Goal: Register for event/course

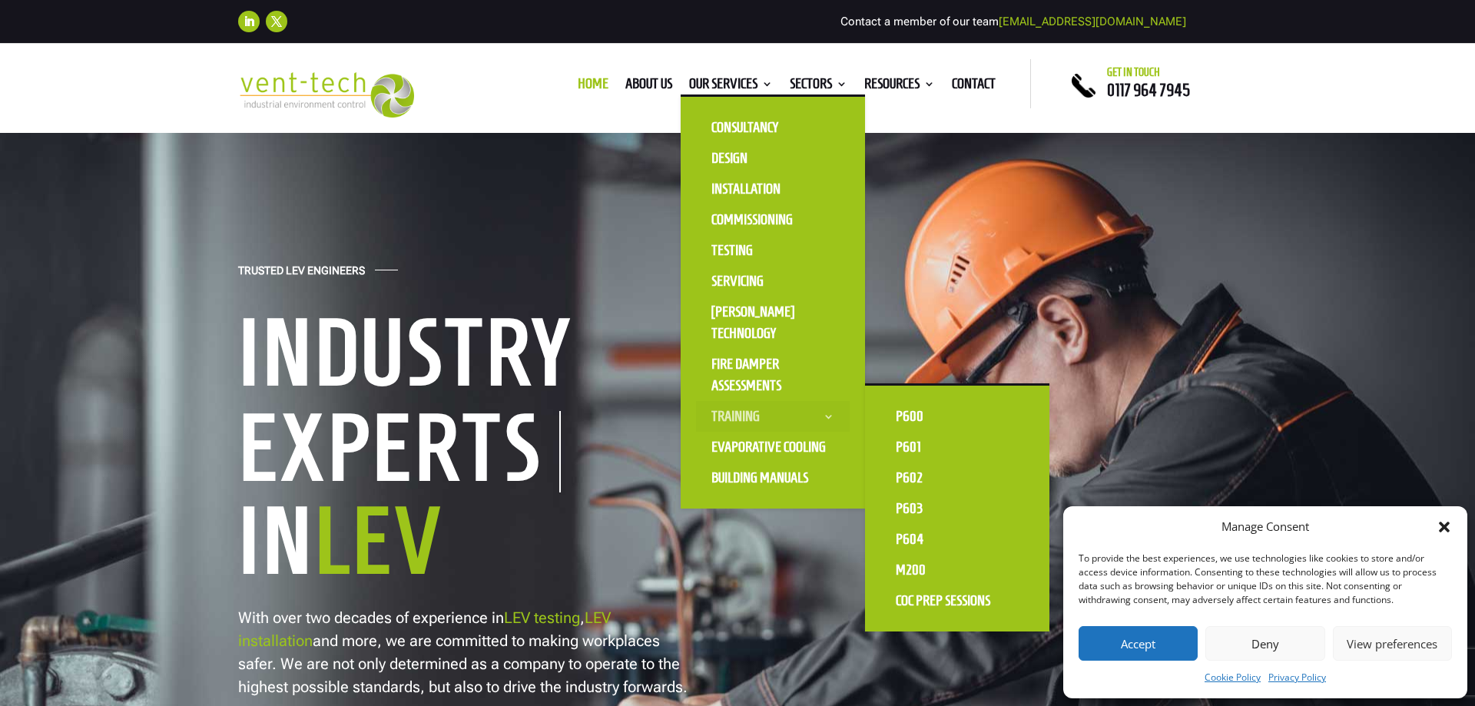
click at [749, 418] on link "Training" at bounding box center [773, 416] width 154 height 31
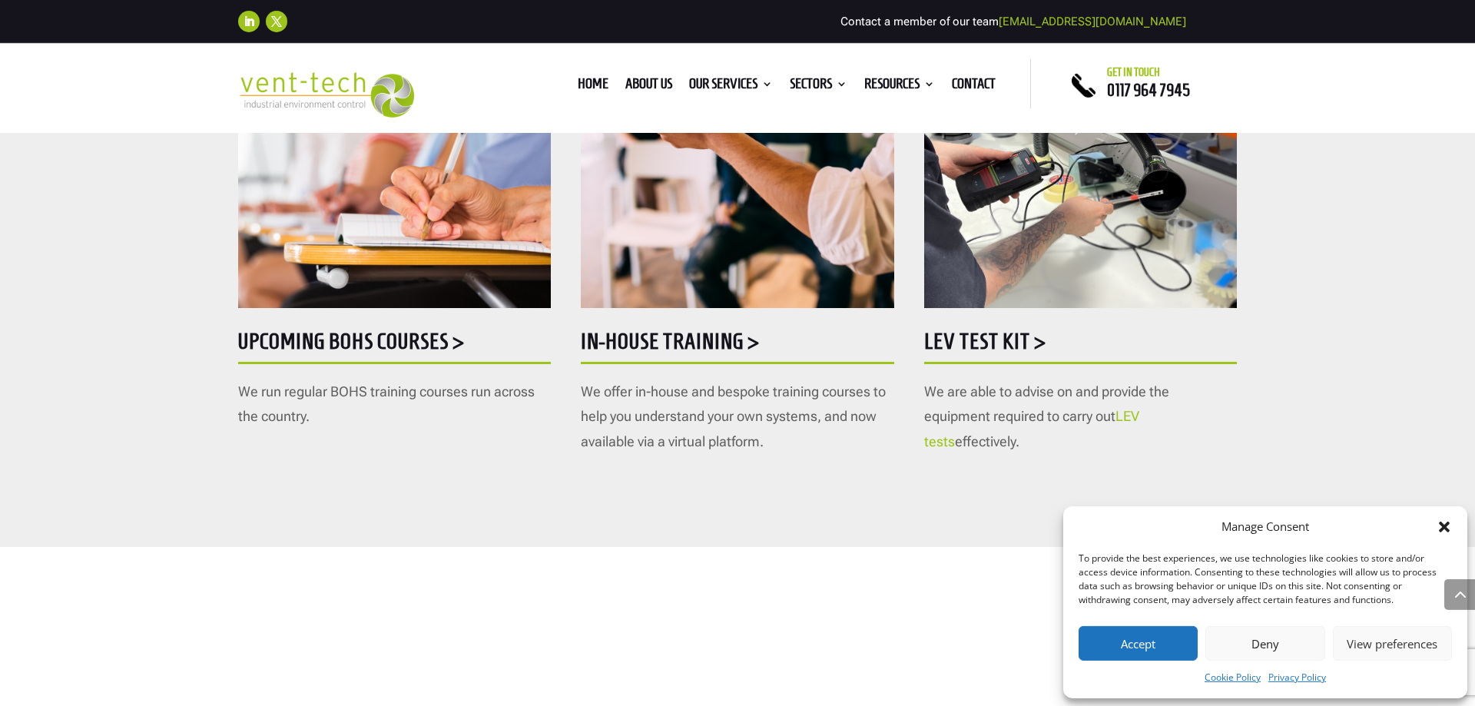
scroll to position [862, 0]
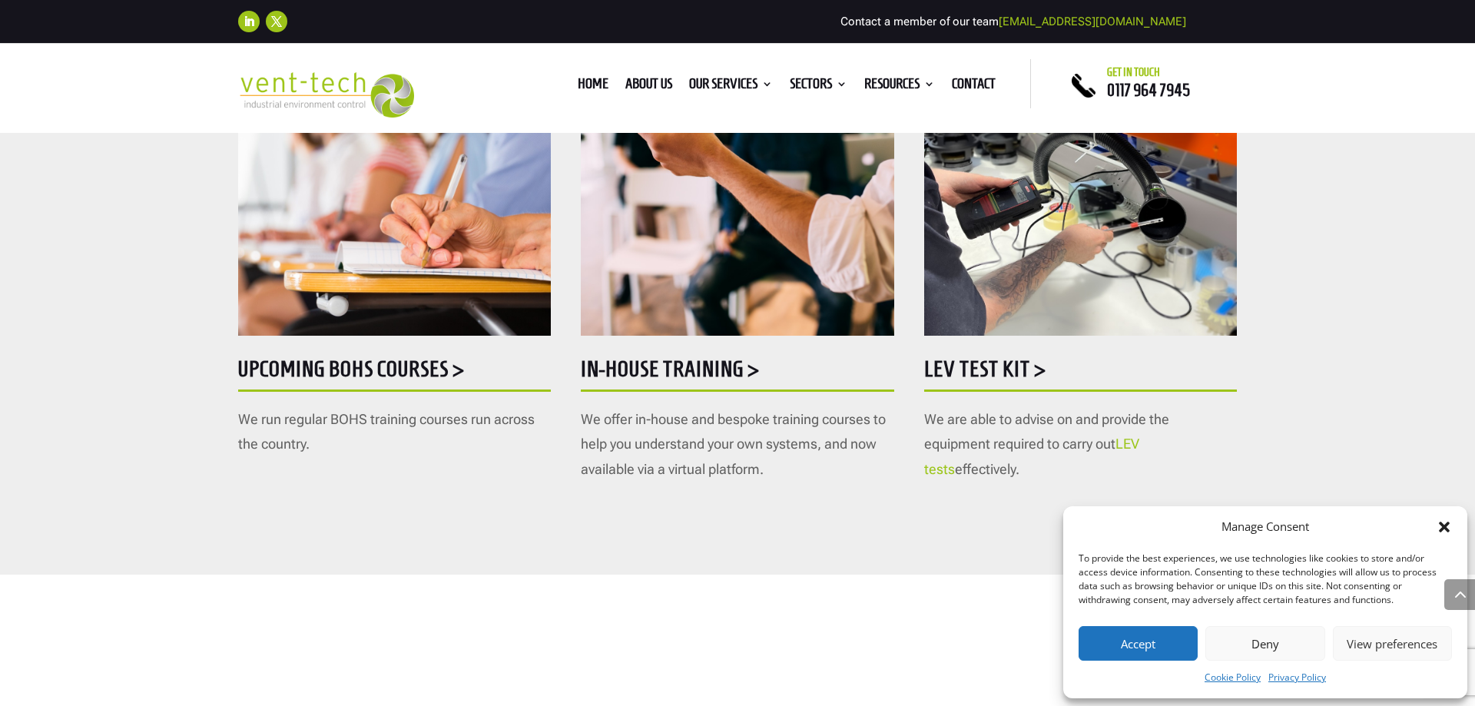
click at [1139, 449] on link "LEV tests" at bounding box center [1031, 456] width 215 height 41
click at [407, 377] on h5 "Upcoming BOHS courses >" at bounding box center [394, 373] width 313 height 30
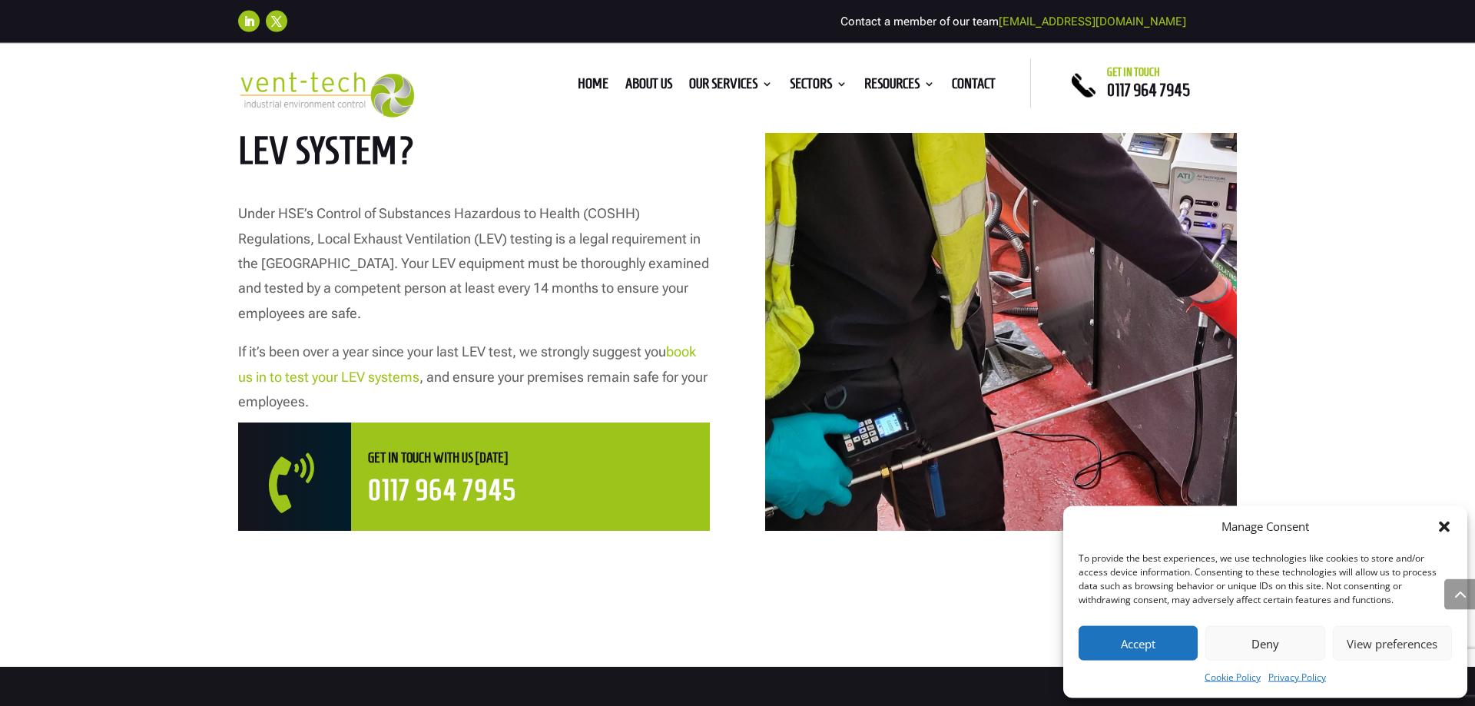
scroll to position [784, 0]
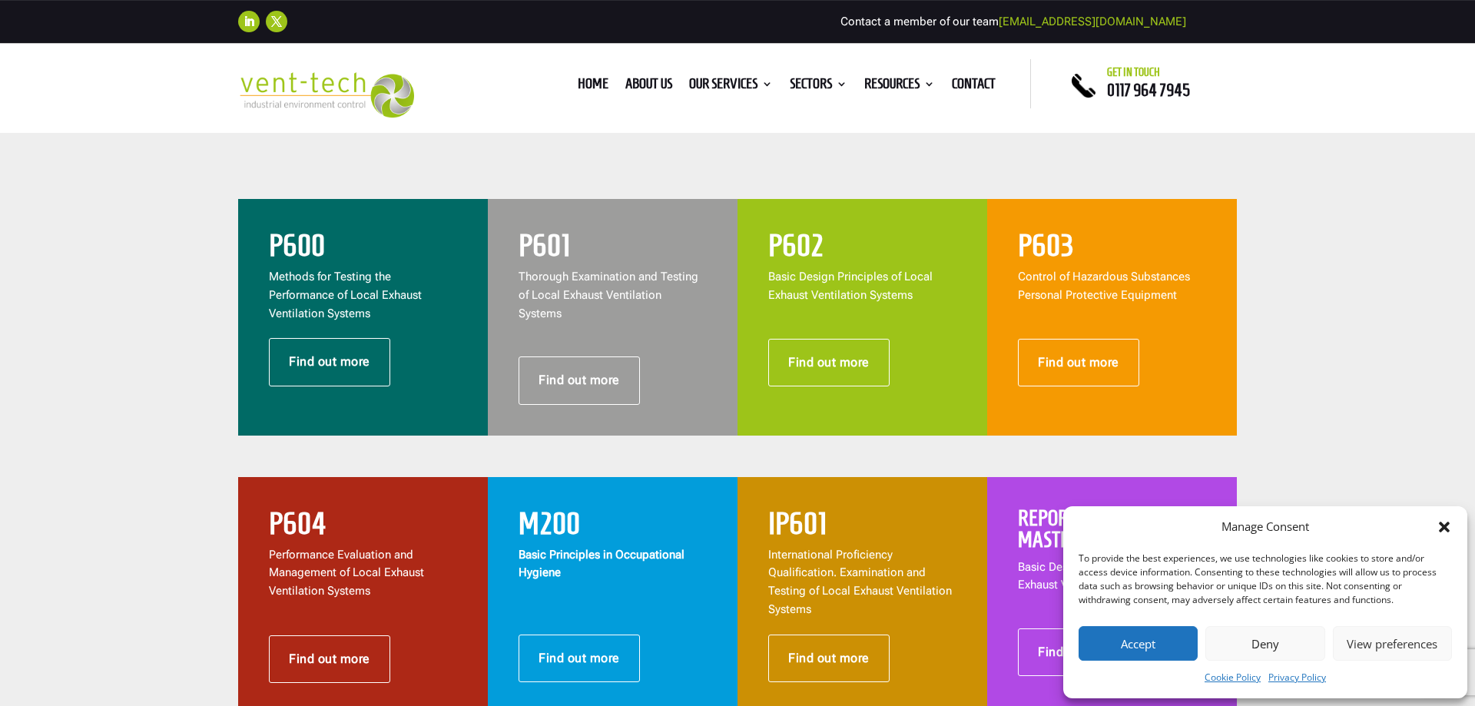
scroll to position [705, 0]
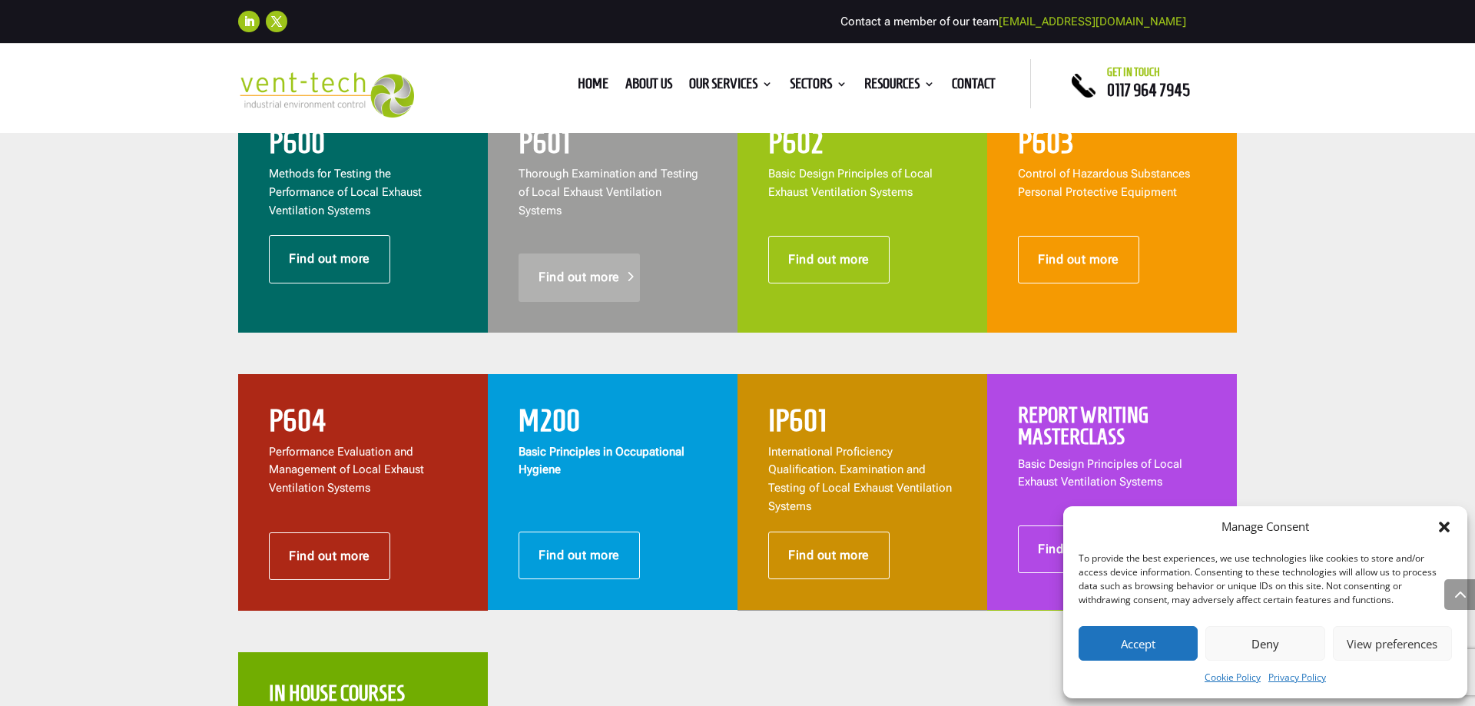
click at [578, 259] on link "Find out more" at bounding box center [579, 278] width 121 height 48
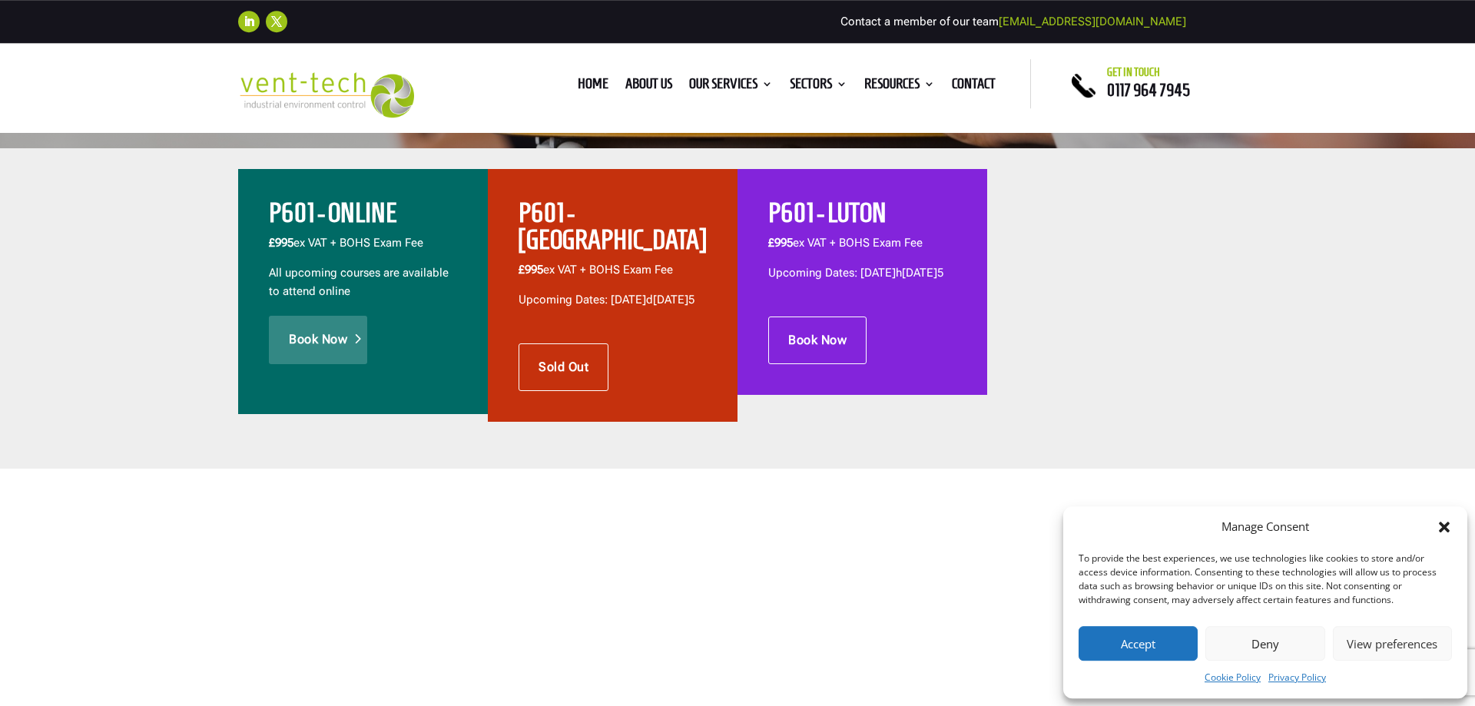
scroll to position [549, 0]
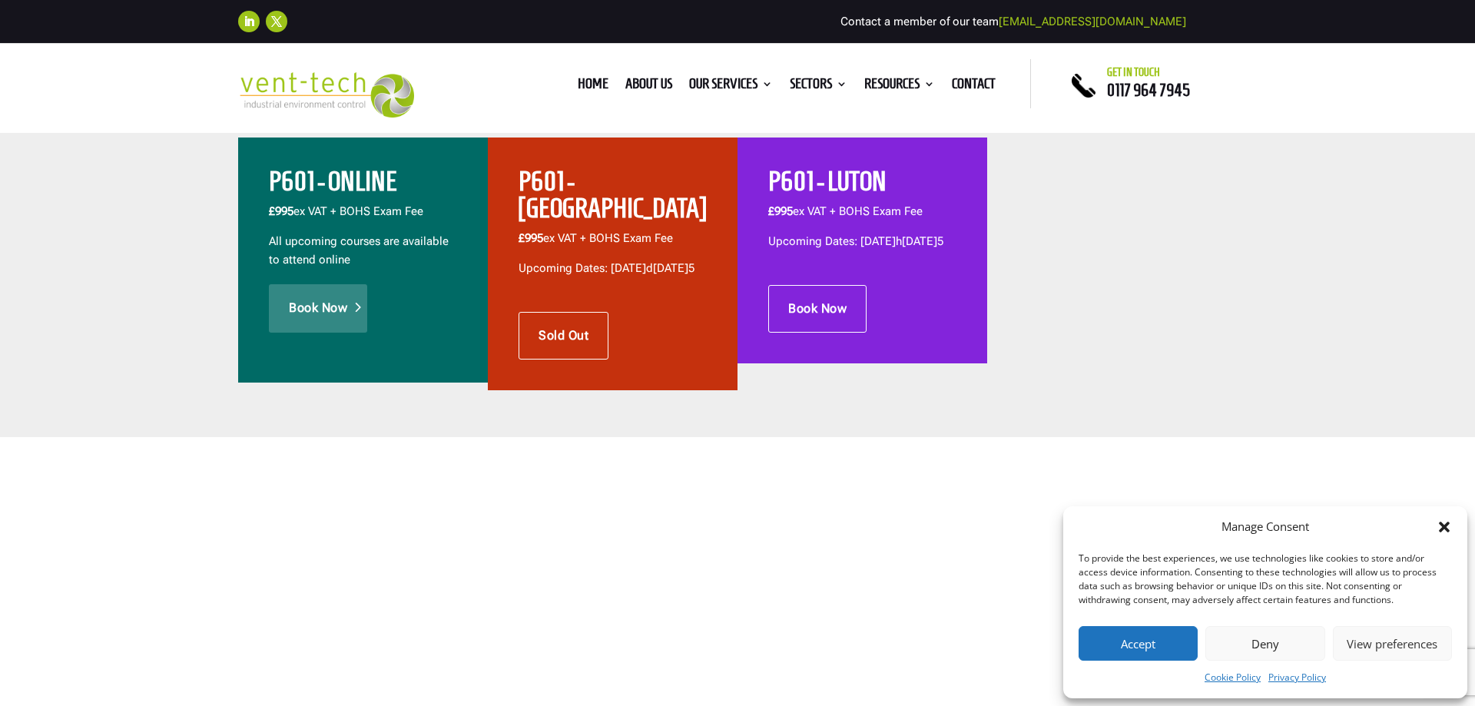
click at [343, 309] on link "Book Now" at bounding box center [318, 308] width 98 height 48
